Goal: Transaction & Acquisition: Subscribe to service/newsletter

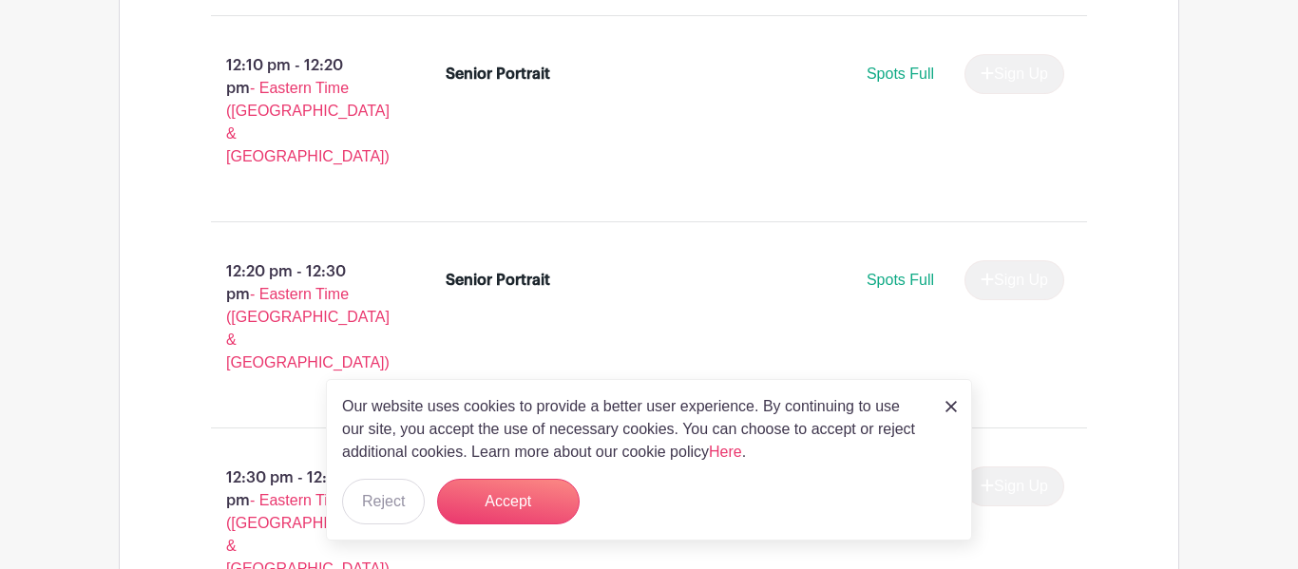
scroll to position [5945, 0]
click at [958, 407] on div "Our website uses cookies to provide a better user experience. By continuing to …" at bounding box center [649, 459] width 646 height 161
click at [953, 405] on img at bounding box center [950, 406] width 11 height 11
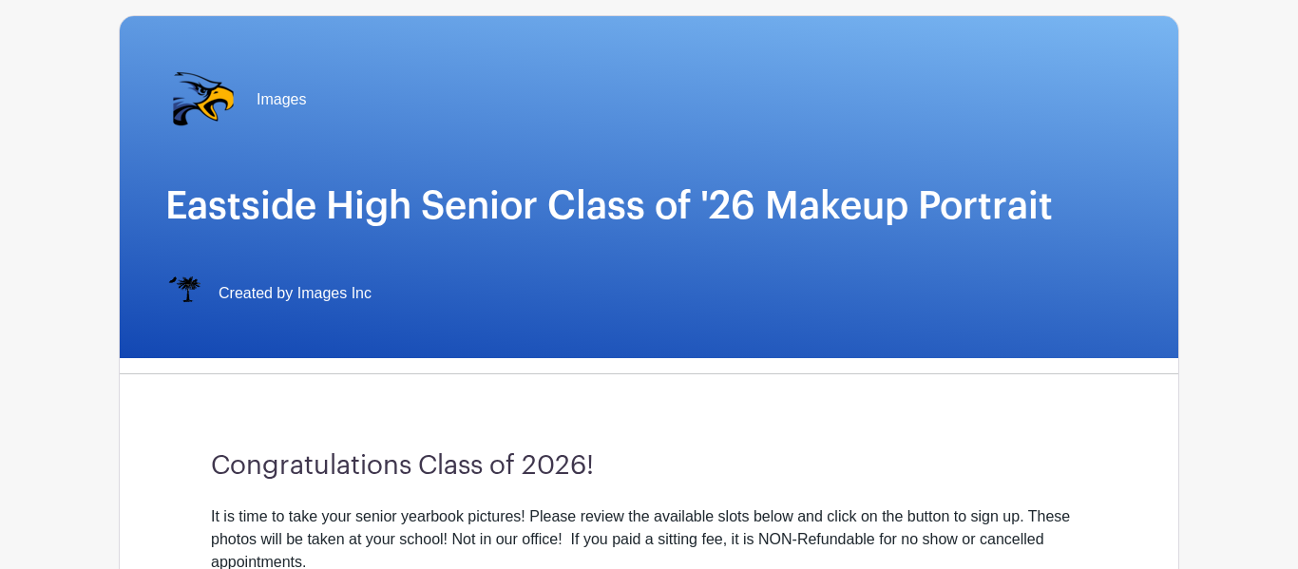
scroll to position [0, 0]
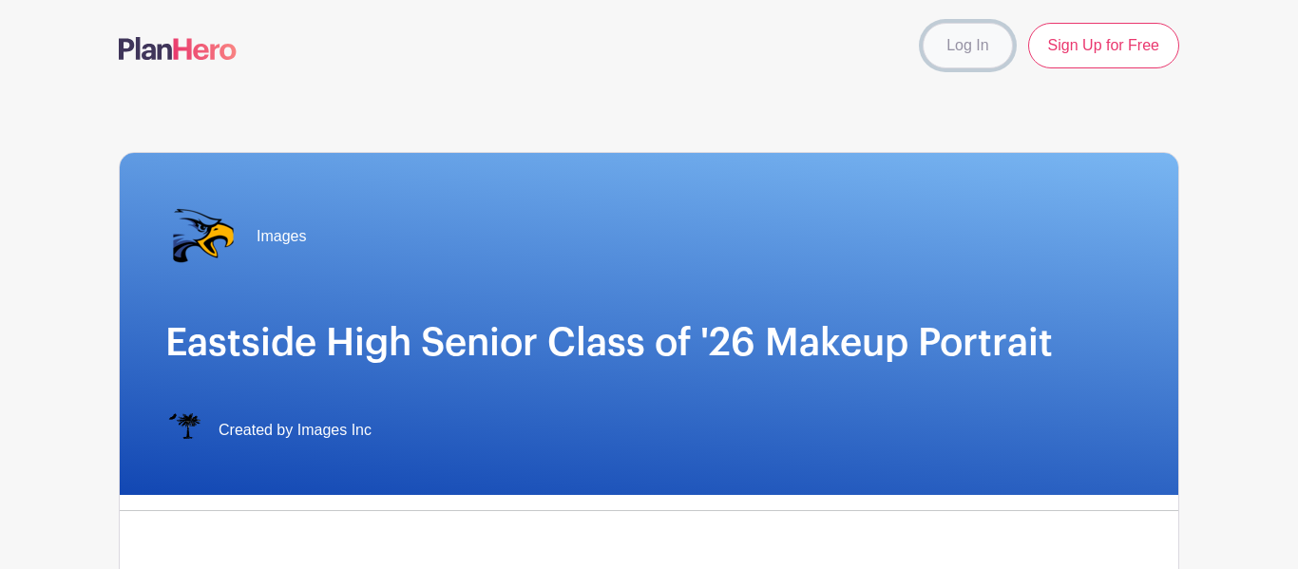
click at [974, 28] on link "Log In" at bounding box center [966, 46] width 89 height 46
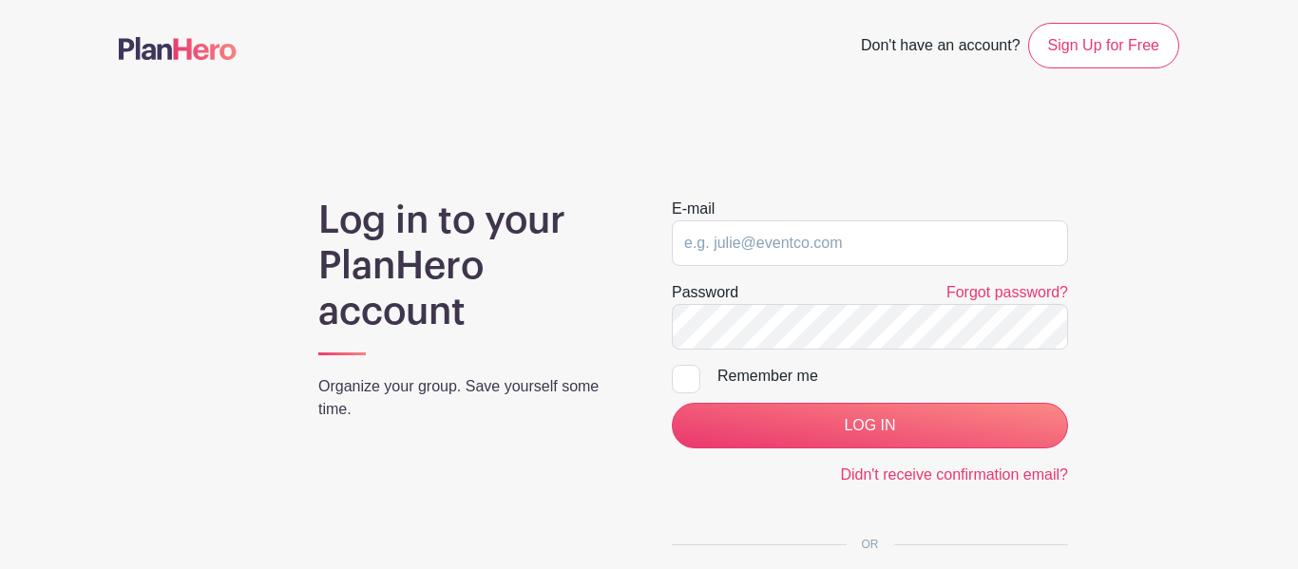
scroll to position [201, 0]
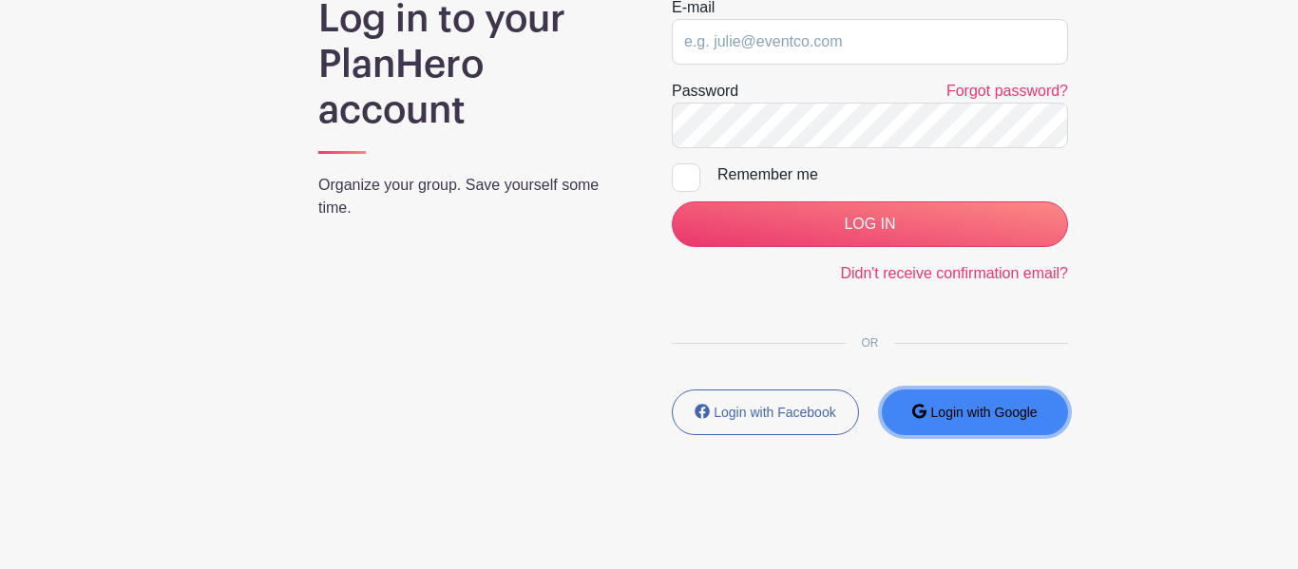
click at [958, 425] on button "Login with Google" at bounding box center [975, 412] width 187 height 46
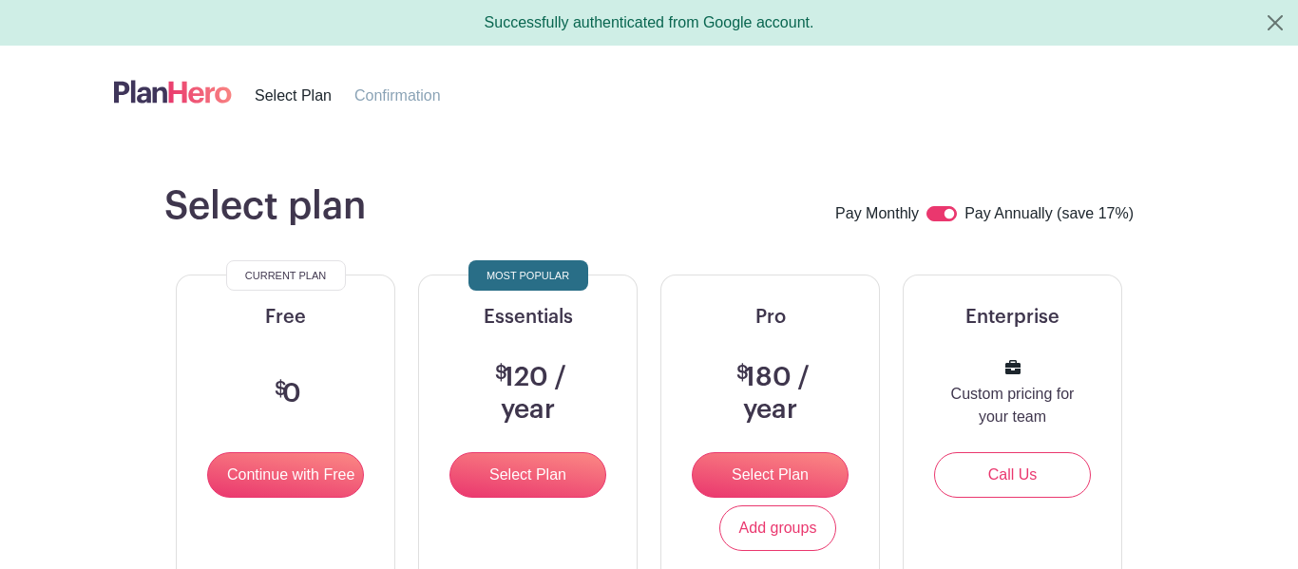
click at [180, 95] on img at bounding box center [173, 91] width 118 height 31
click at [195, 85] on img at bounding box center [173, 91] width 118 height 31
click at [1258, 26] on button "Close" at bounding box center [1275, 23] width 46 height 46
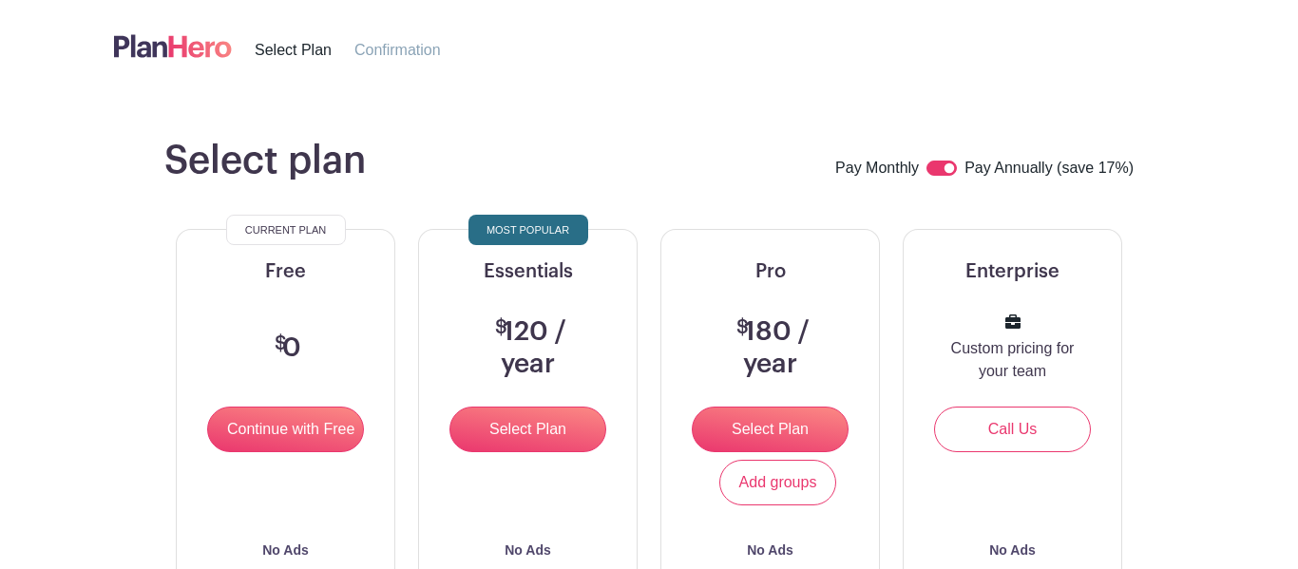
click at [206, 51] on img at bounding box center [173, 45] width 118 height 31
click at [373, 45] on span "Confirmation" at bounding box center [397, 50] width 86 height 16
click at [297, 446] on input "Continue with Free" at bounding box center [285, 430] width 157 height 46
